Goal: Task Accomplishment & Management: Manage account settings

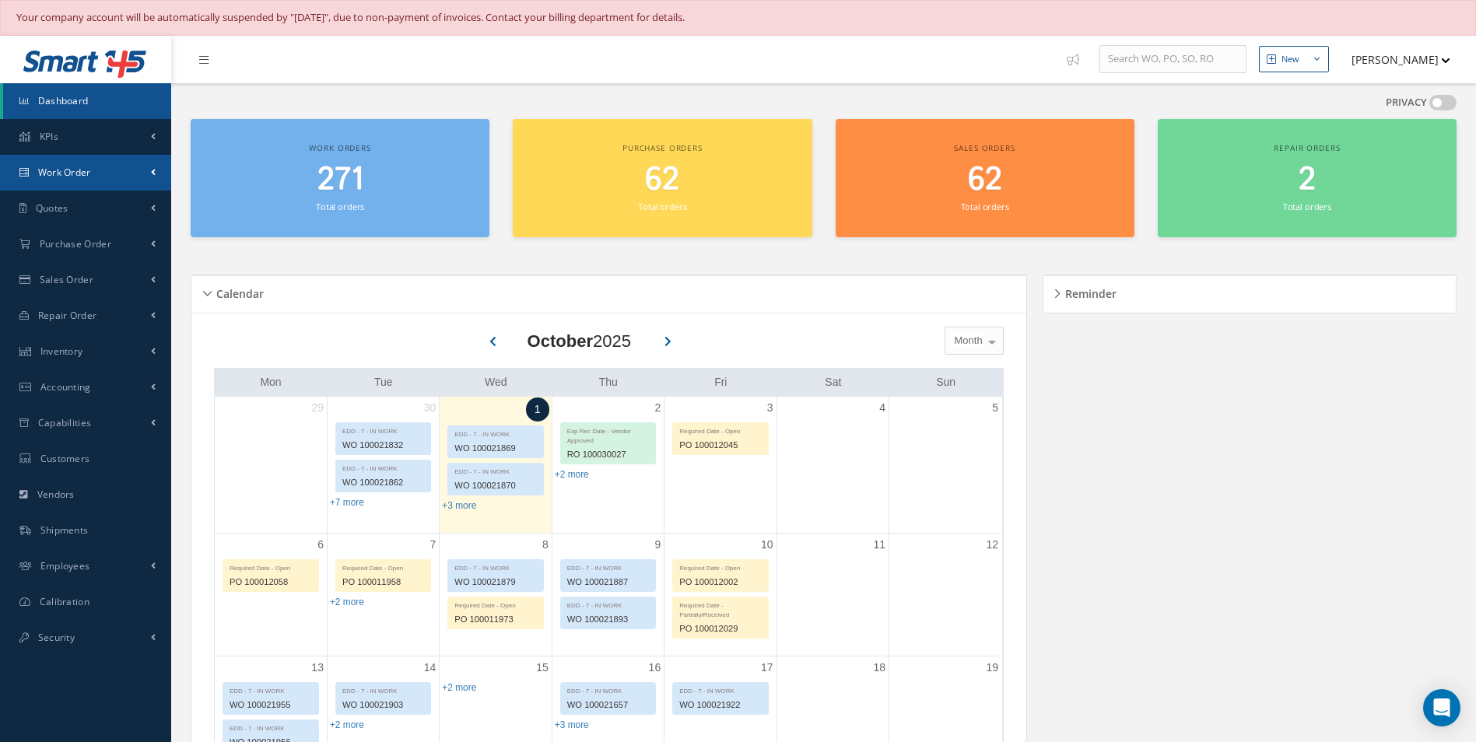
click at [71, 173] on span "Work Order" at bounding box center [64, 172] width 53 height 13
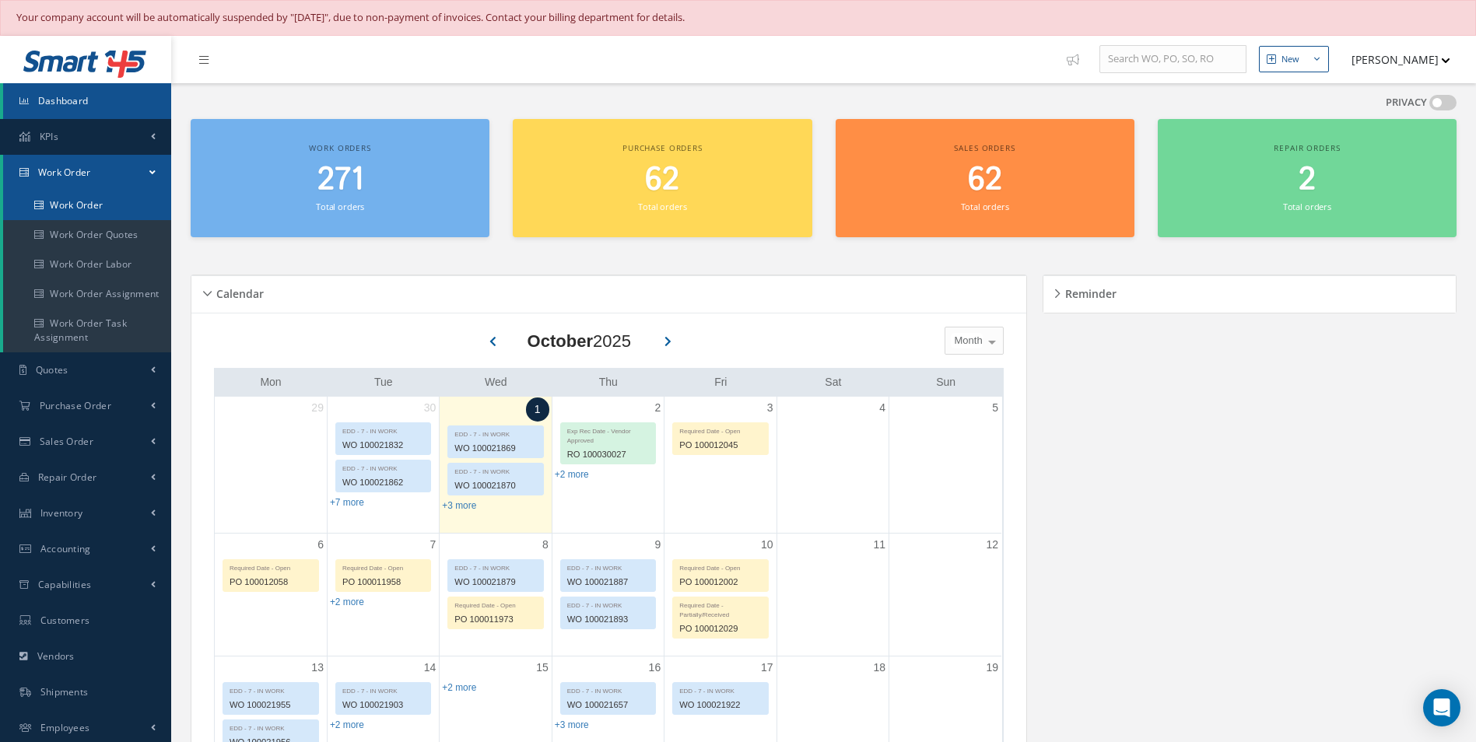
click at [79, 203] on link "Work Order" at bounding box center [87, 206] width 168 height 30
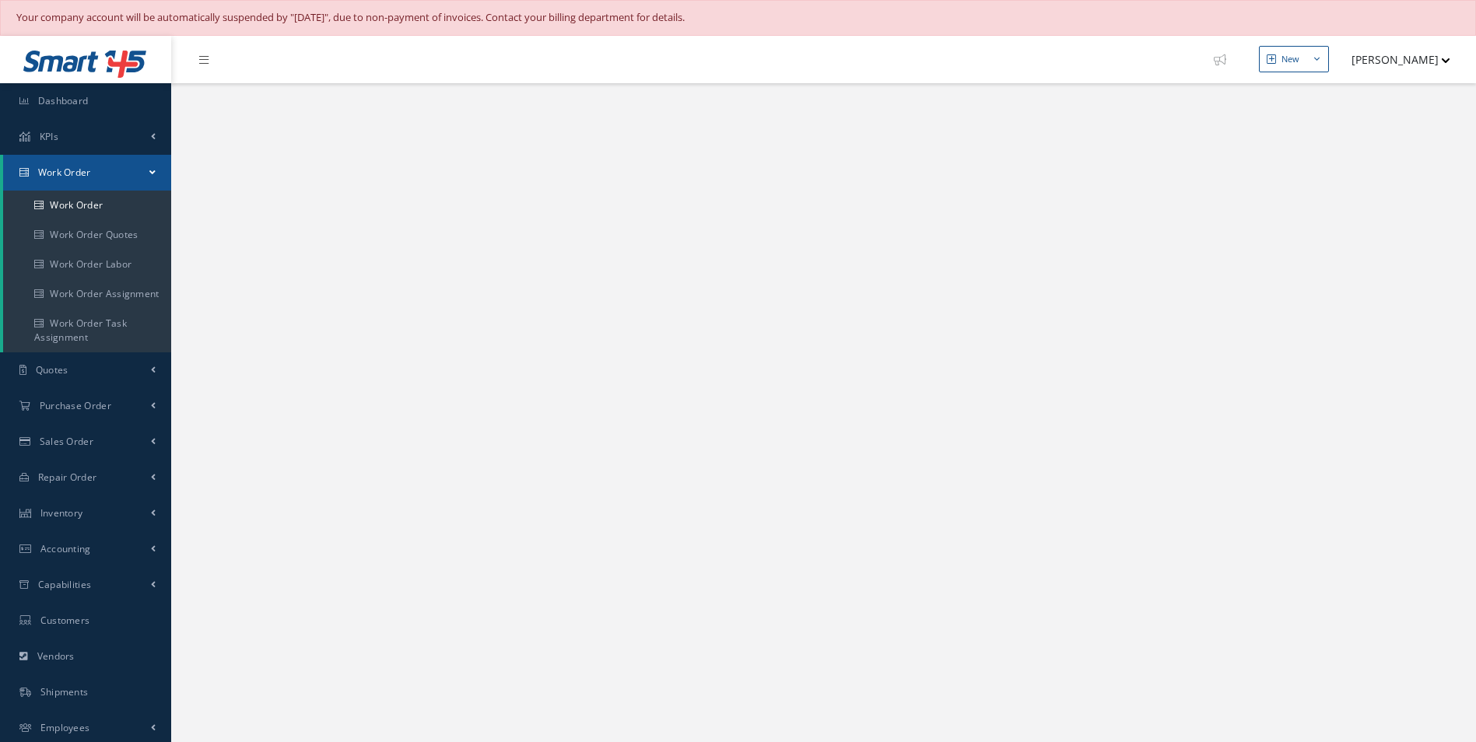
select select "25"
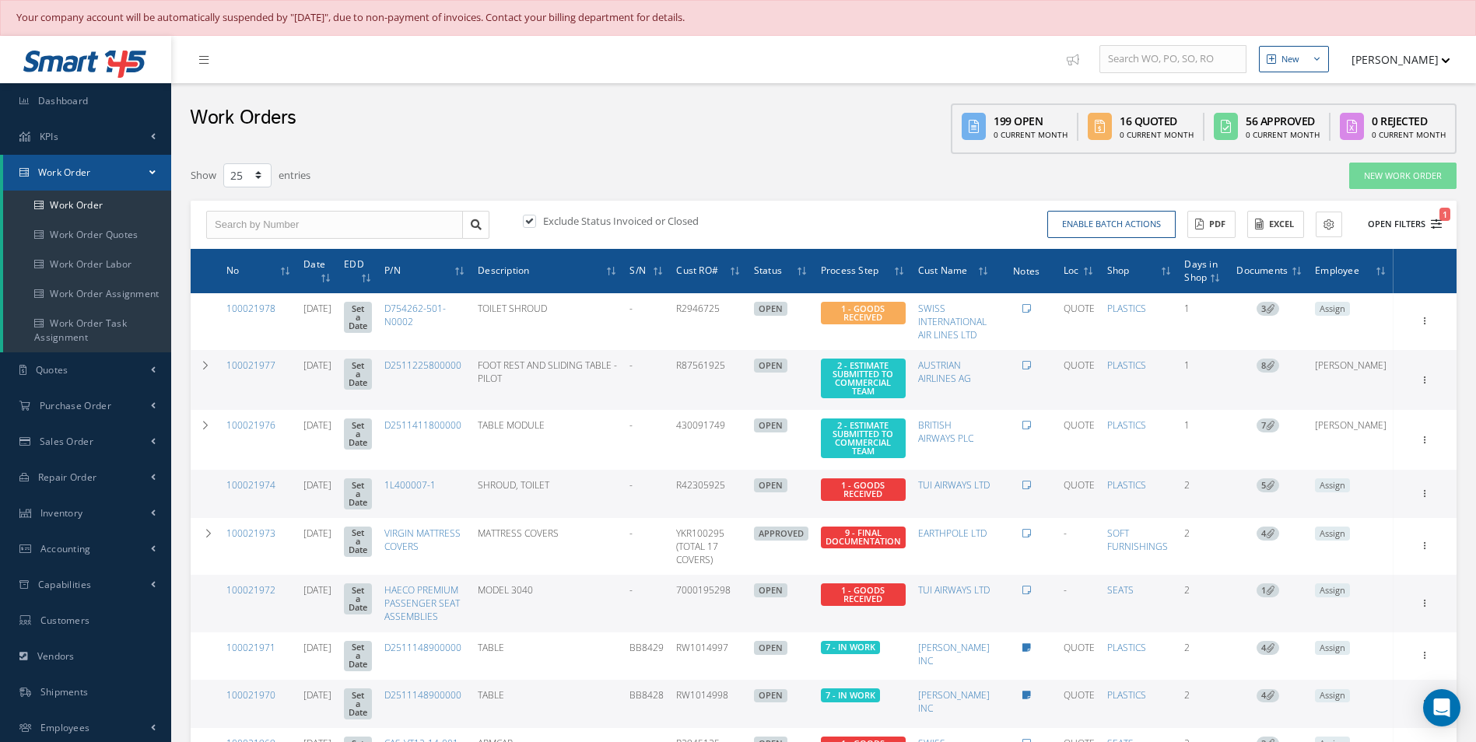
click at [1440, 223] on icon "1" at bounding box center [1436, 224] width 11 height 11
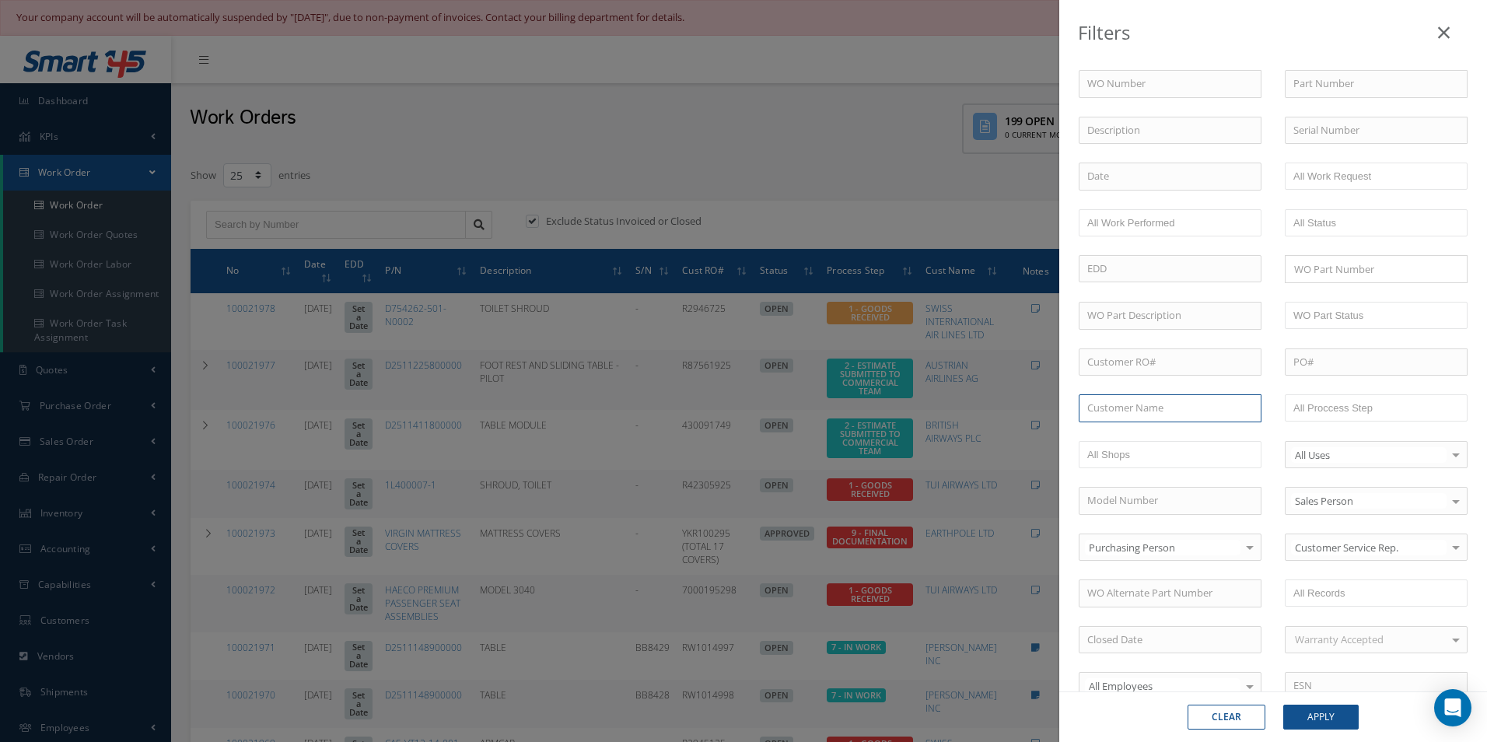
click at [1101, 411] on input "text" at bounding box center [1170, 408] width 183 height 28
click at [1130, 437] on span "INFLITE THE JET CENTRE" at bounding box center [1142, 436] width 111 height 14
type input "INFLITE THE JET CENTRE"
click at [1320, 716] on button "Apply" at bounding box center [1321, 717] width 75 height 25
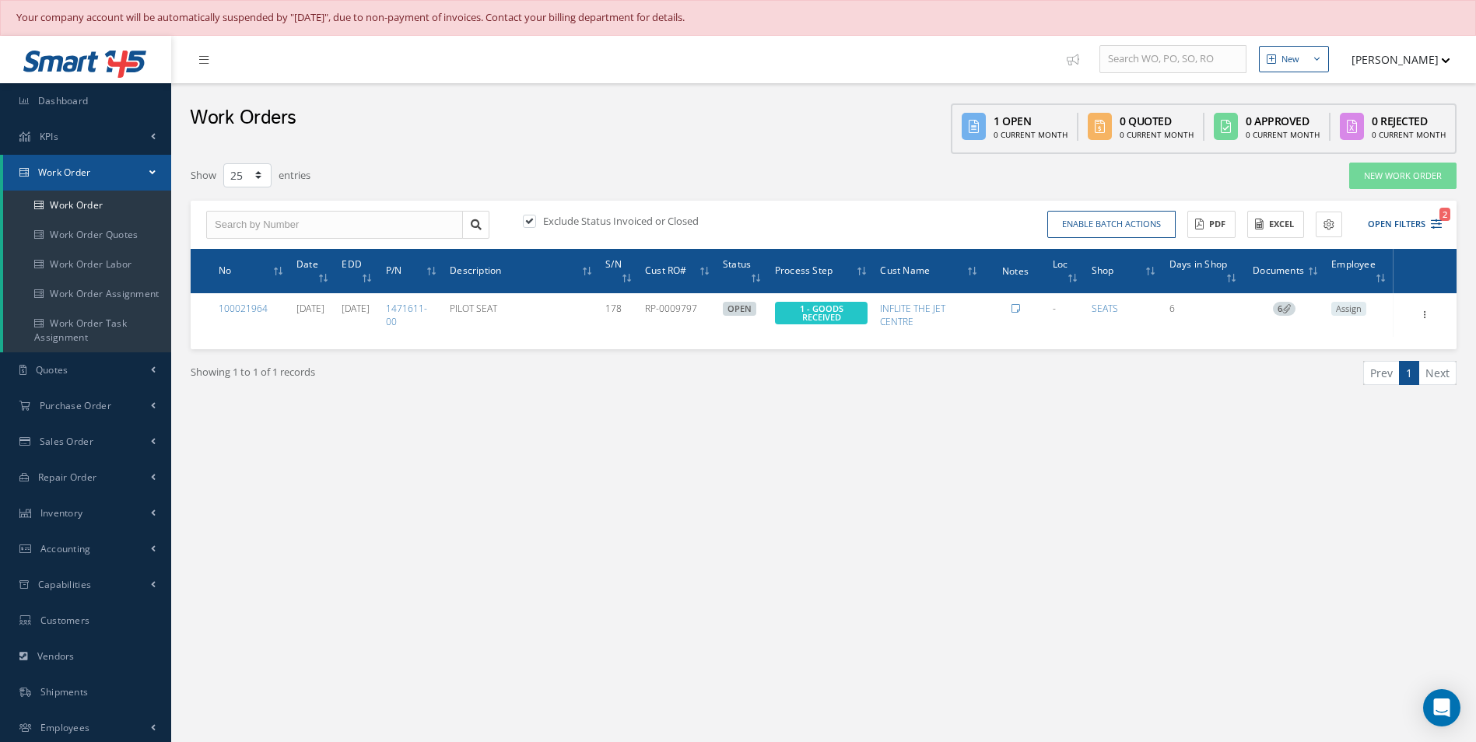
click at [535, 222] on label at bounding box center [537, 221] width 4 height 14
click at [528, 222] on input "checkbox" at bounding box center [528, 223] width 10 height 10
checkbox input "false"
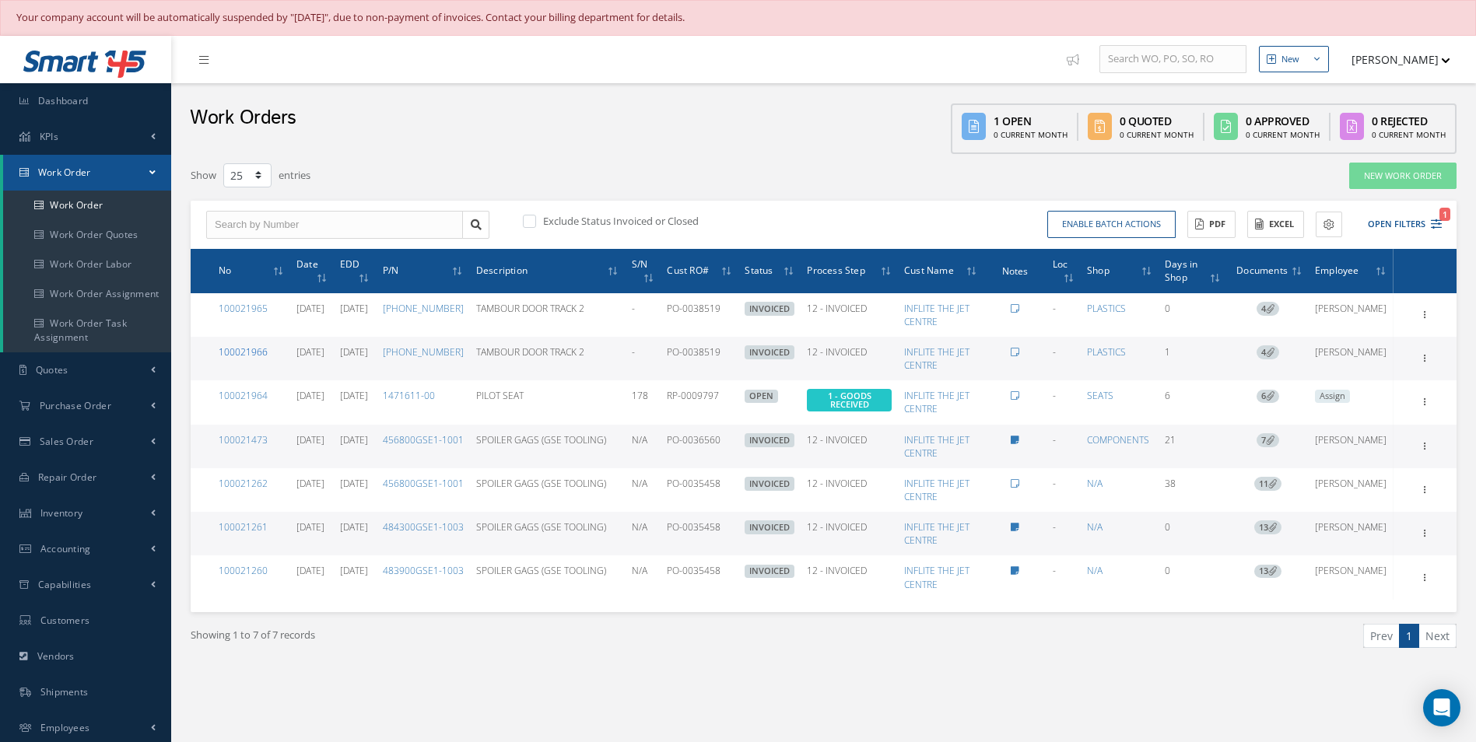
click at [247, 351] on link "100021966" at bounding box center [243, 351] width 49 height 13
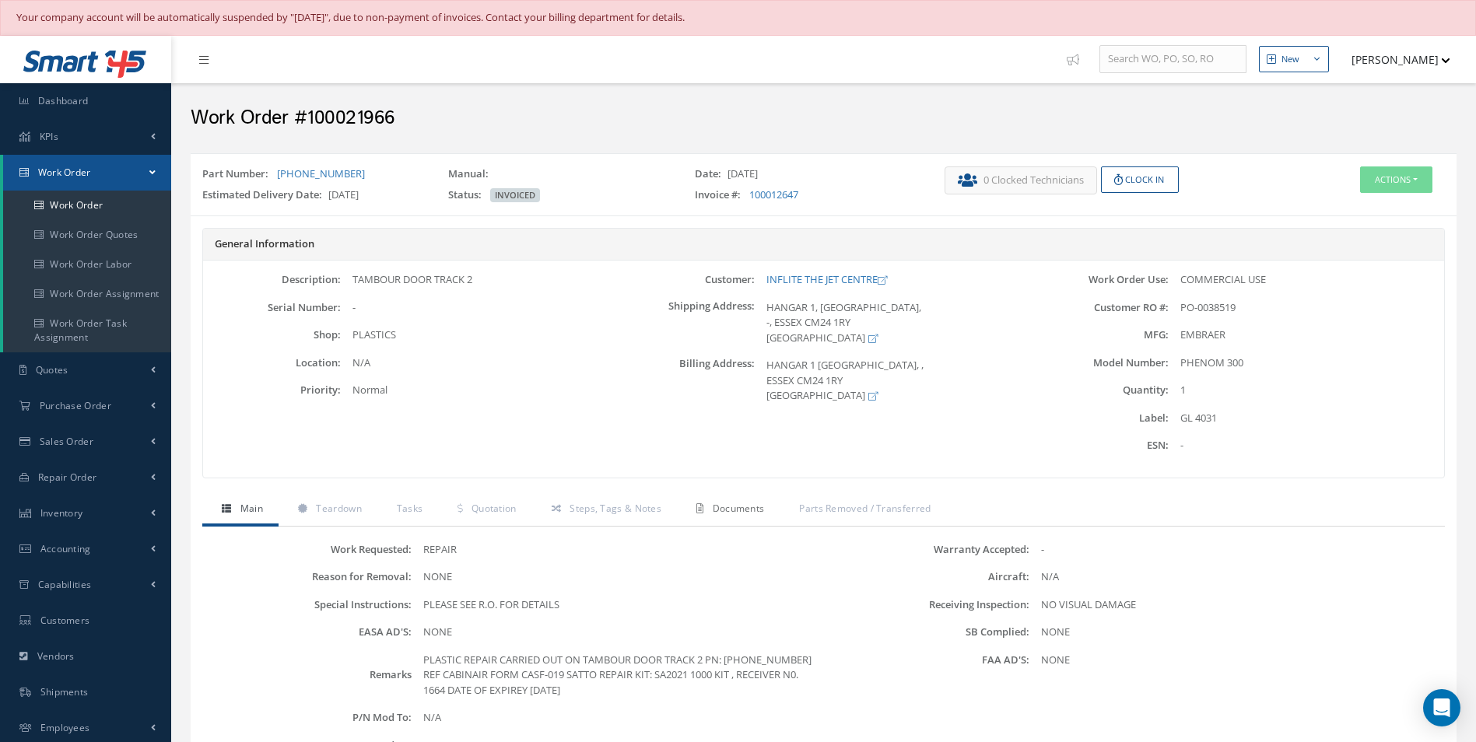
click at [739, 509] on span "Documents" at bounding box center [739, 508] width 52 height 13
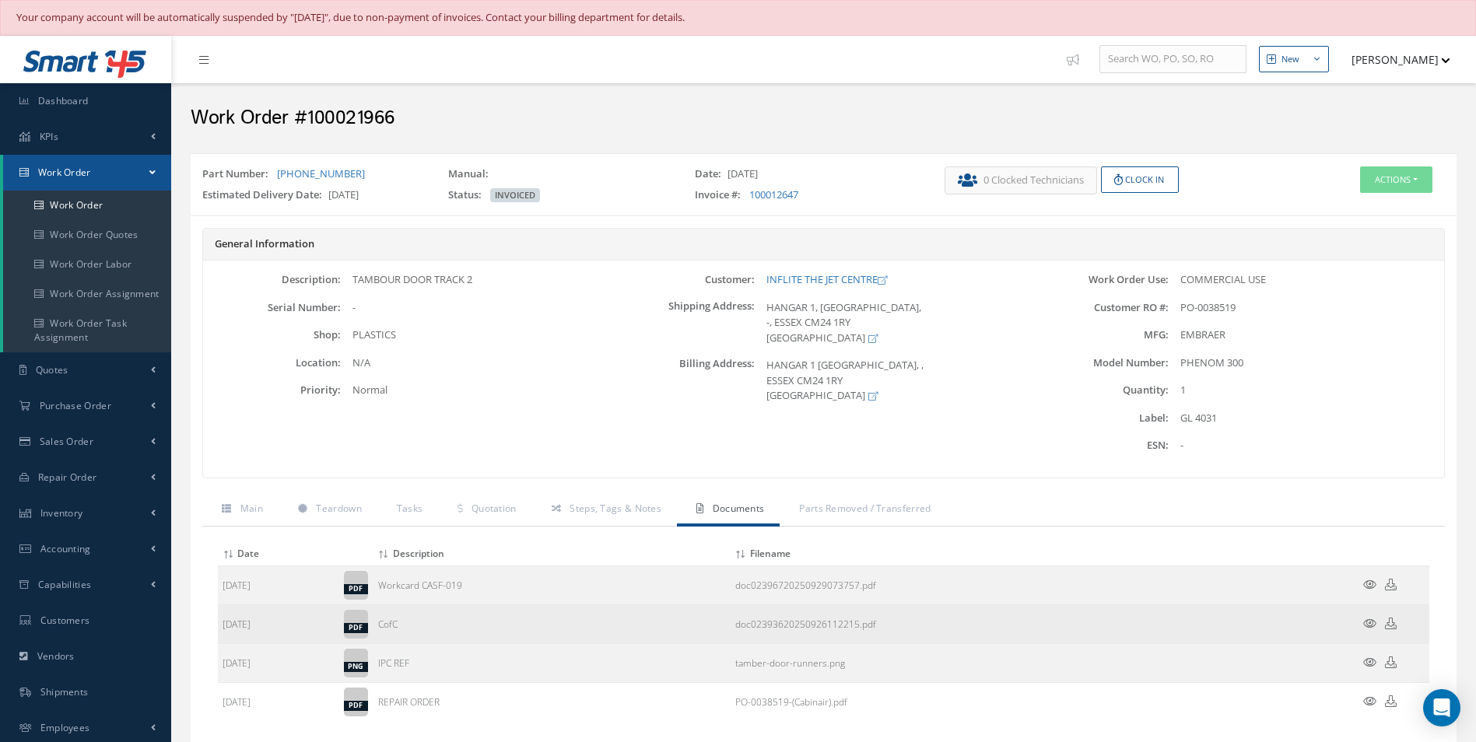
click at [1369, 622] on icon at bounding box center [1369, 624] width 13 height 12
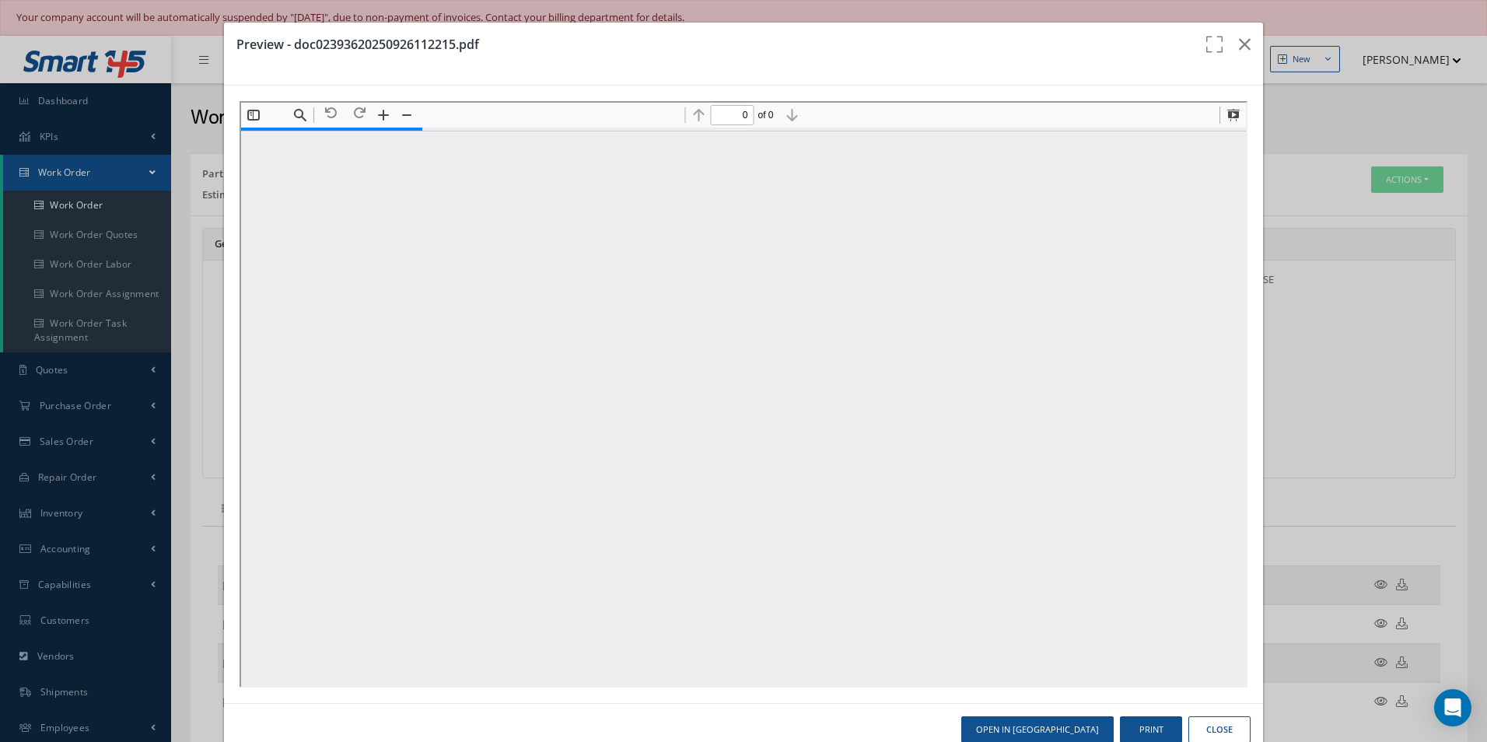
type input "1"
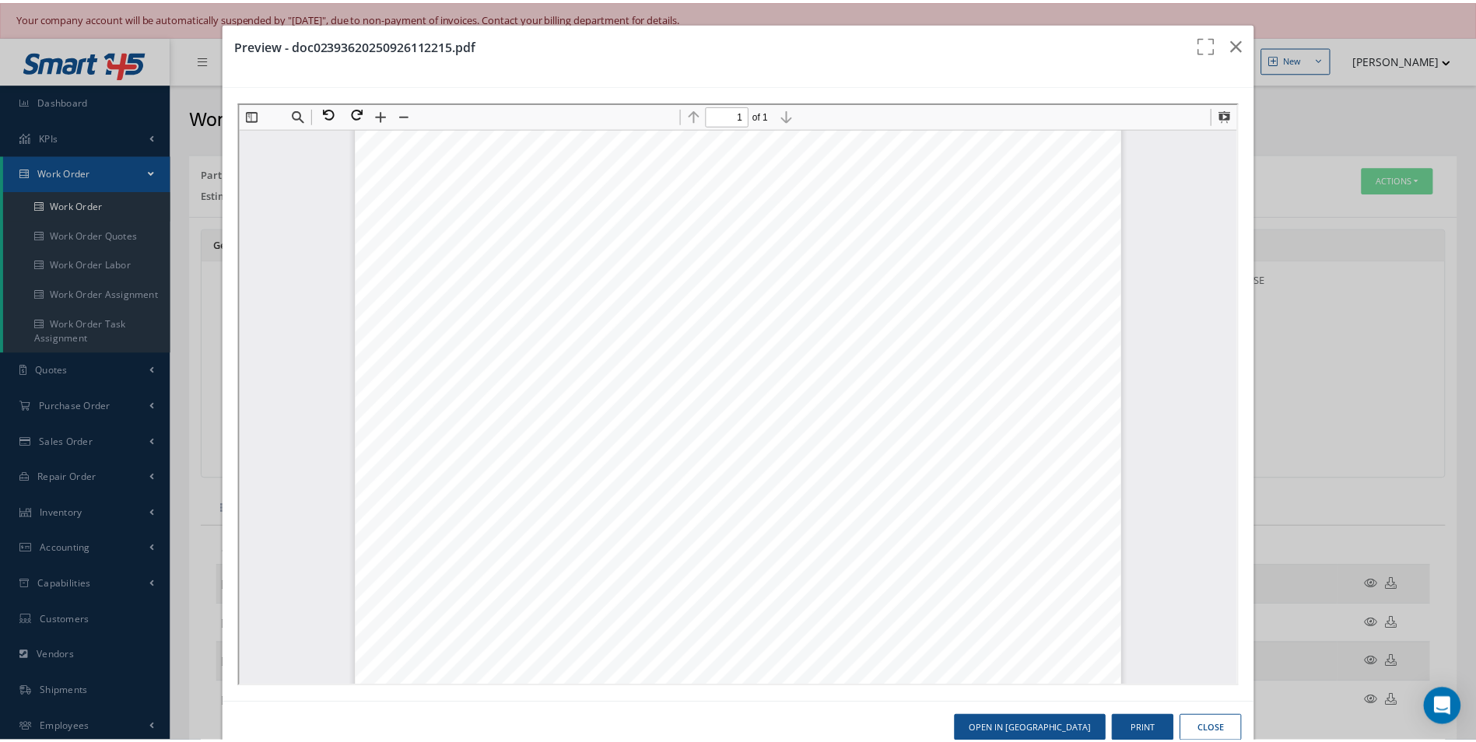
scroll to position [241, 0]
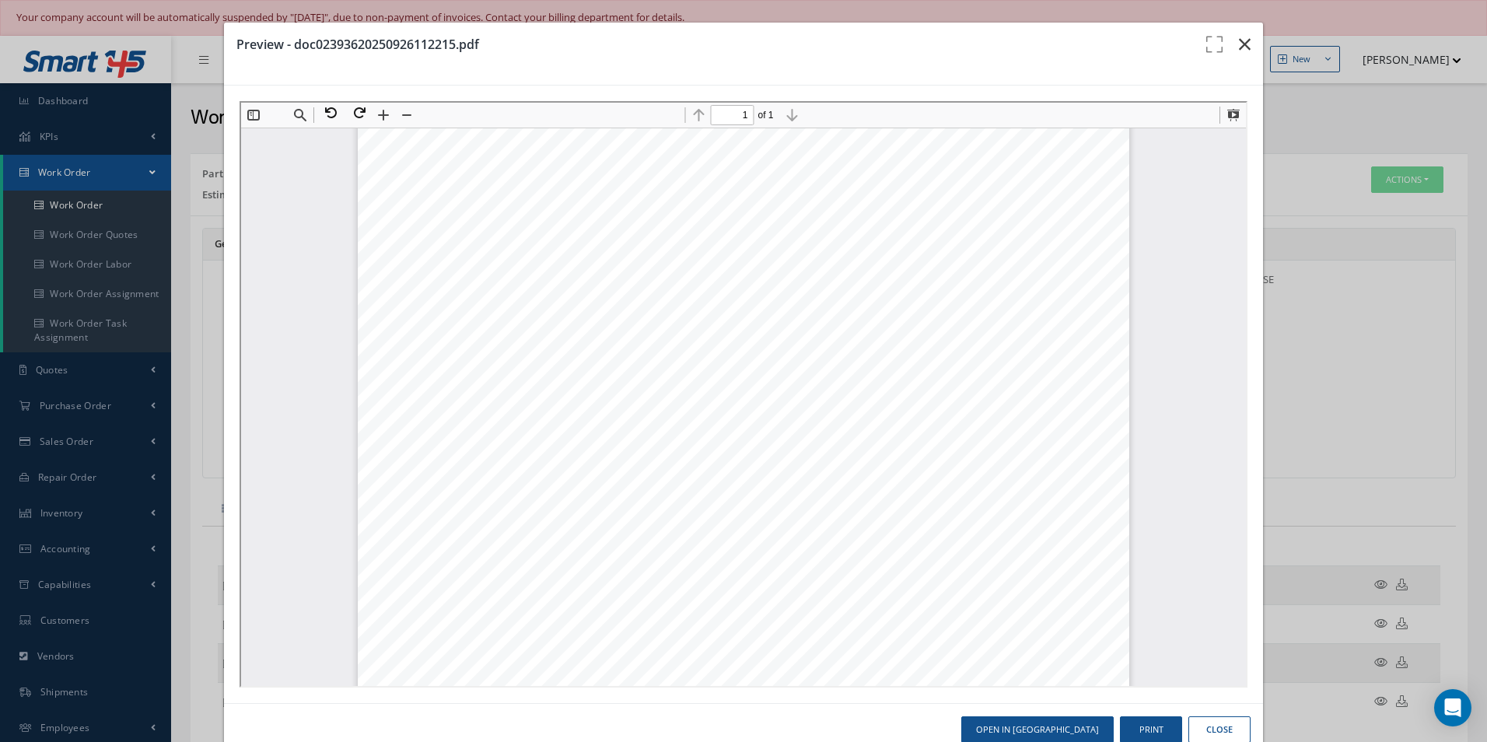
click at [1239, 39] on icon "button" at bounding box center [1245, 44] width 12 height 19
